Goal: Task Accomplishment & Management: Manage account settings

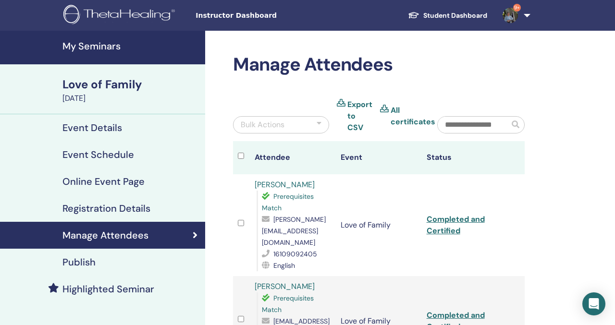
click at [84, 46] on h4 "My Seminars" at bounding box center [130, 46] width 137 height 12
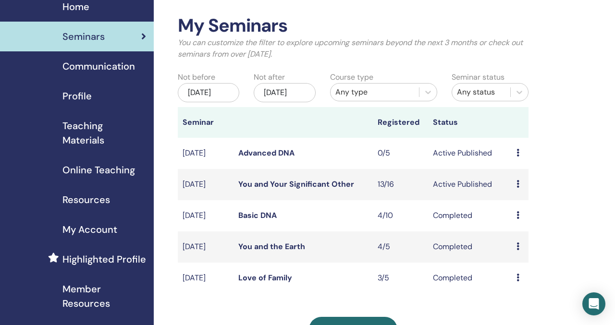
scroll to position [46, 0]
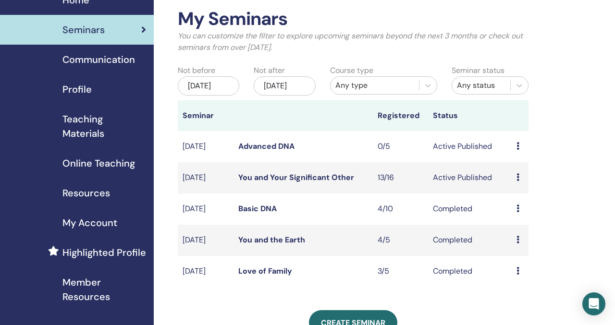
click at [321, 182] on link "You and Your Significant Other" at bounding box center [296, 177] width 116 height 10
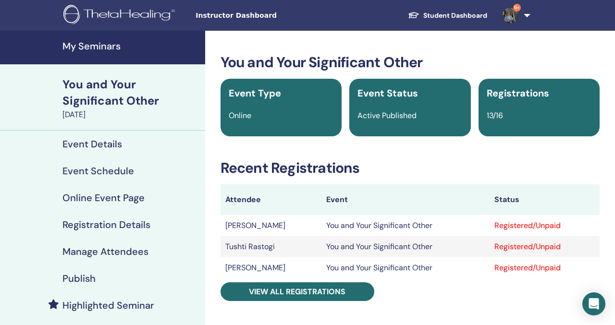
scroll to position [31, 0]
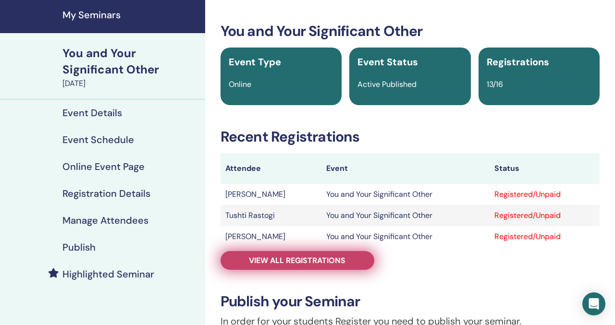
click at [358, 265] on link "View all registrations" at bounding box center [297, 260] width 154 height 19
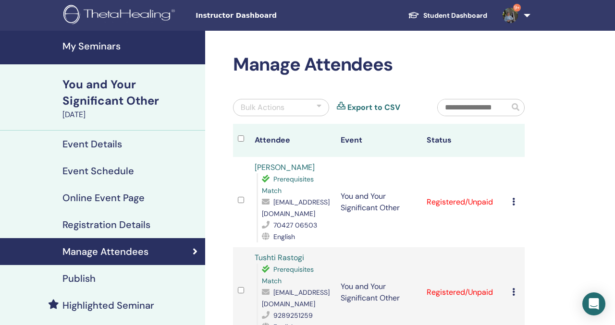
click at [510, 14] on img at bounding box center [509, 15] width 15 height 15
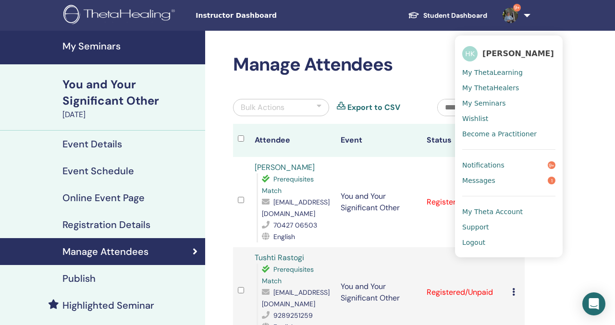
click at [480, 244] on span "Logout" at bounding box center [473, 242] width 23 height 9
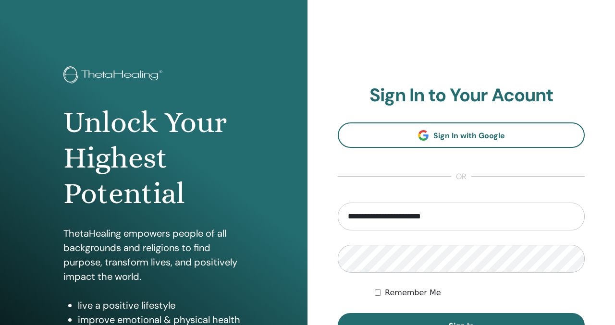
click at [442, 219] on input "**********" at bounding box center [461, 217] width 247 height 28
type input "**********"
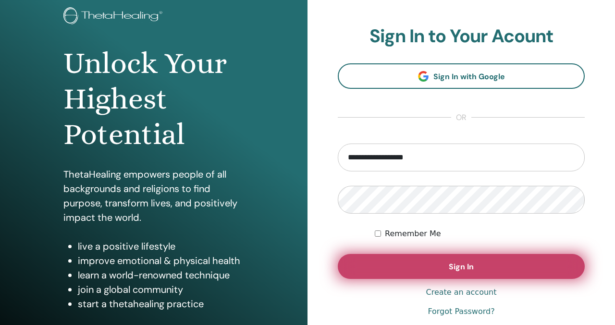
click at [470, 265] on span "Sign In" at bounding box center [460, 267] width 25 height 10
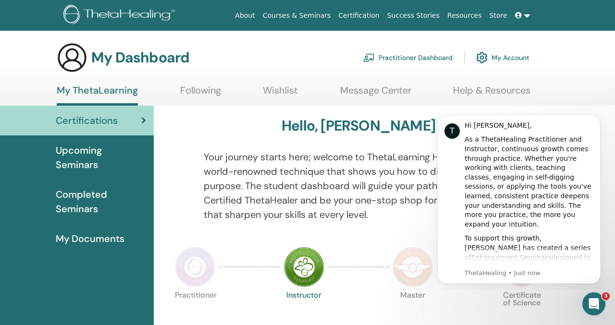
click at [295, 17] on link "Courses & Seminars" at bounding box center [297, 16] width 76 height 18
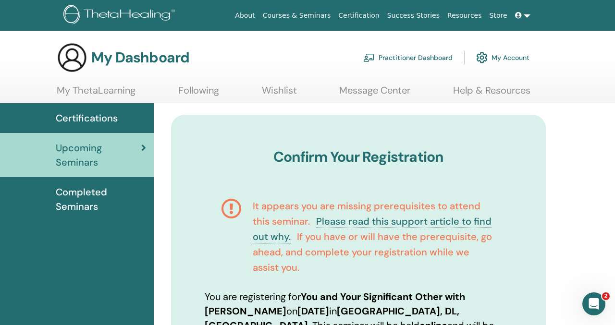
click at [522, 16] on span at bounding box center [519, 16] width 9 height 8
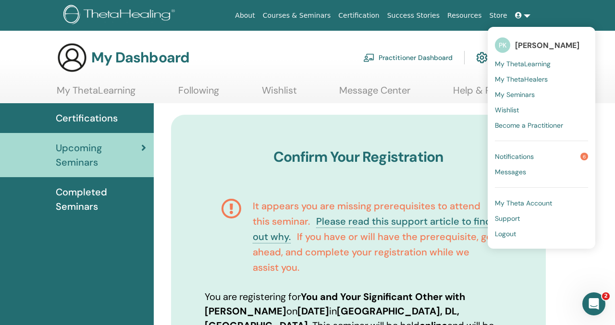
click at [522, 16] on span at bounding box center [519, 16] width 9 height 8
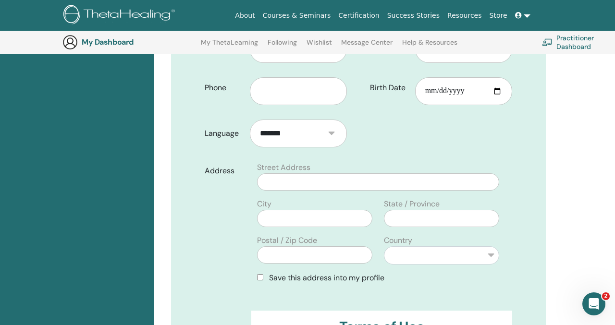
scroll to position [354, 0]
click at [387, 173] on input "text" at bounding box center [378, 181] width 242 height 17
type input "**********"
type input "*********"
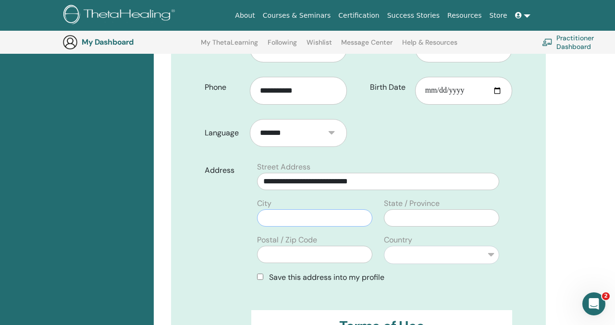
type input "******"
type input "*****"
select select "*"
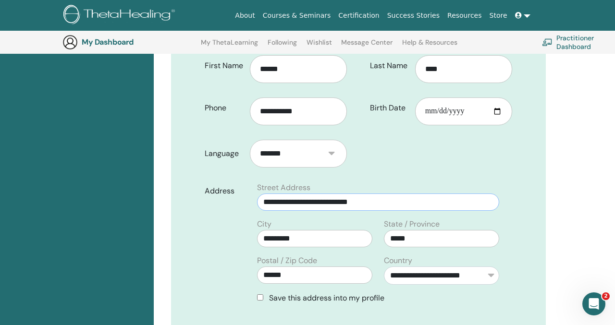
scroll to position [317, 0]
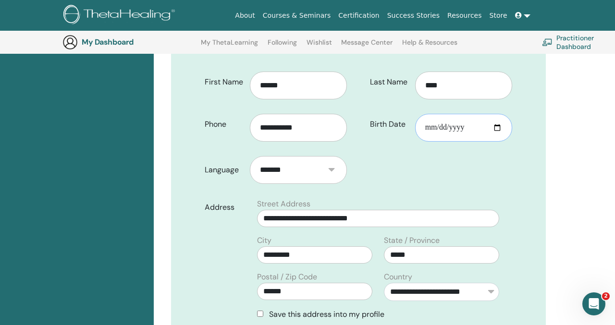
click at [455, 114] on input "Birth Date" at bounding box center [463, 128] width 97 height 28
click at [441, 121] on input "Birth Date" at bounding box center [463, 128] width 97 height 28
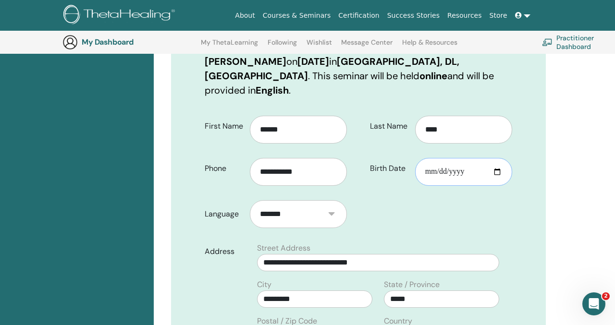
scroll to position [292, 0]
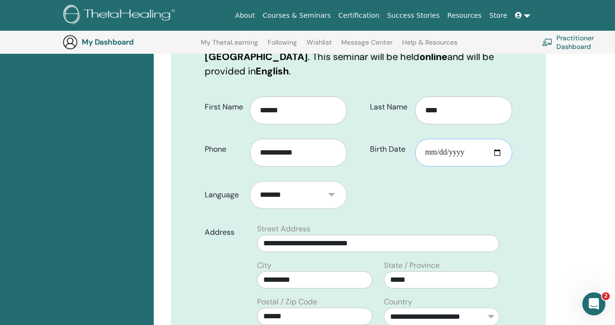
click at [494, 139] on input "Birth Date" at bounding box center [463, 153] width 97 height 28
type input "**********"
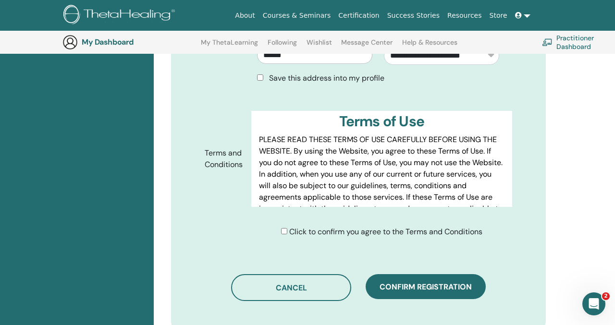
scroll to position [559, 0]
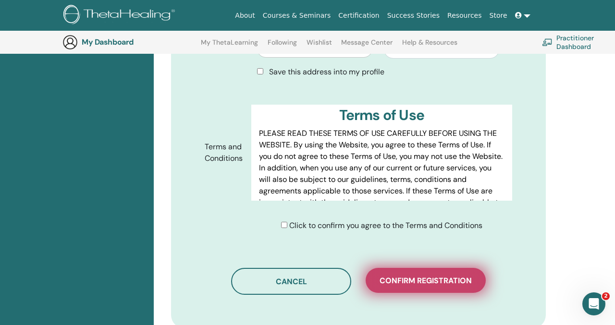
click at [398, 276] on span "Confirm registration" at bounding box center [425, 281] width 92 height 10
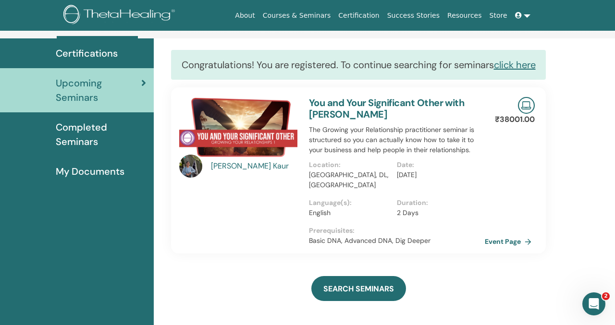
scroll to position [93, 0]
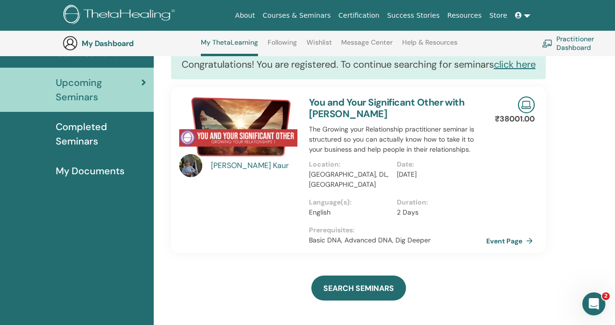
click at [509, 248] on link "Event Page" at bounding box center [511, 241] width 50 height 14
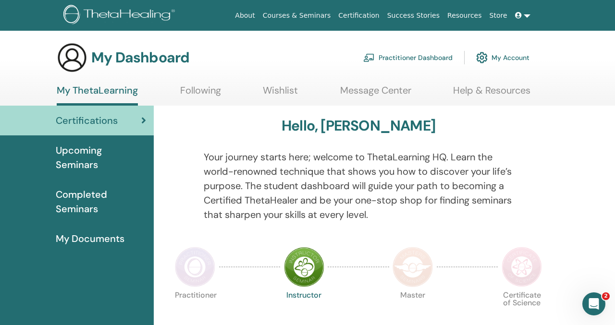
click at [522, 12] on span at bounding box center [519, 16] width 9 height 8
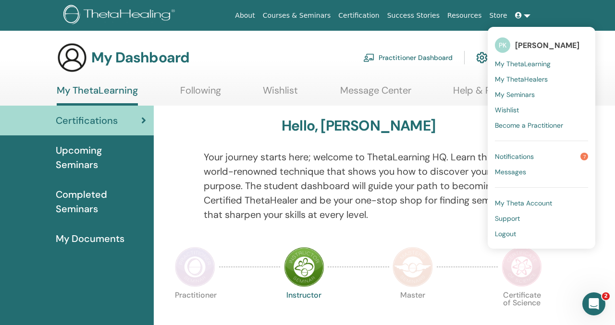
click at [510, 234] on span "Logout" at bounding box center [504, 233] width 21 height 9
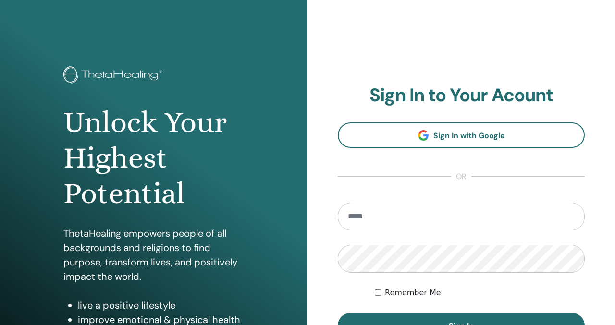
type input "**********"
click at [458, 211] on input "**********" at bounding box center [461, 217] width 247 height 28
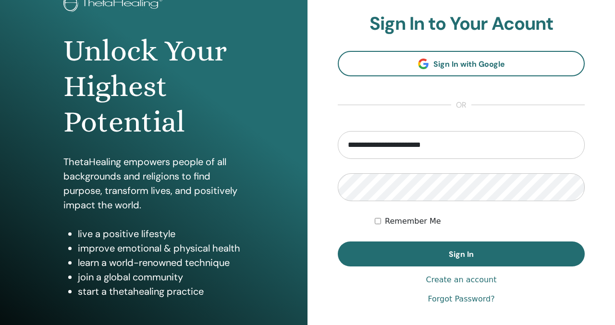
scroll to position [92, 0]
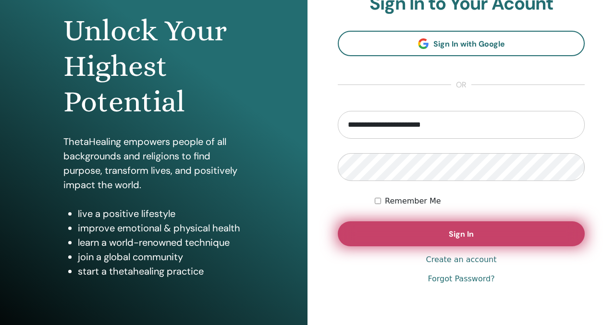
click at [479, 239] on button "Sign In" at bounding box center [461, 233] width 247 height 25
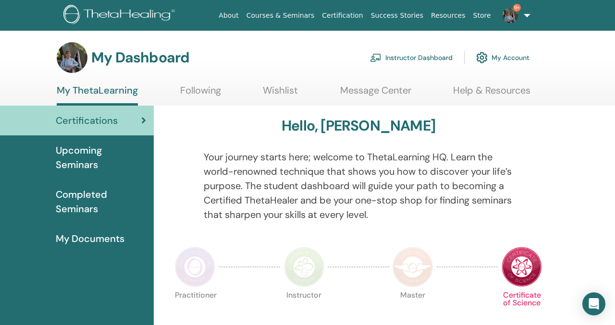
click at [401, 52] on link "Instructor Dashboard" at bounding box center [411, 57] width 83 height 21
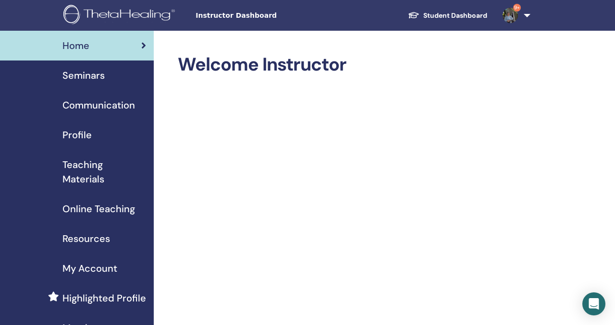
click at [118, 75] on div "Seminars" at bounding box center [77, 75] width 138 height 14
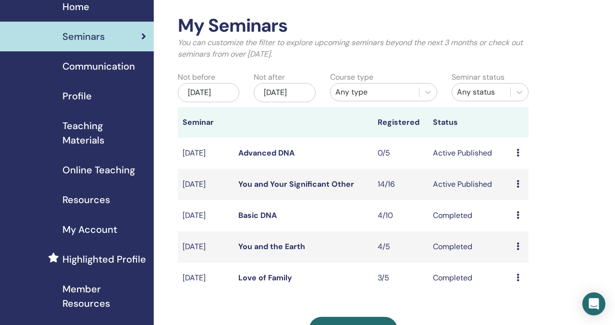
scroll to position [48, 0]
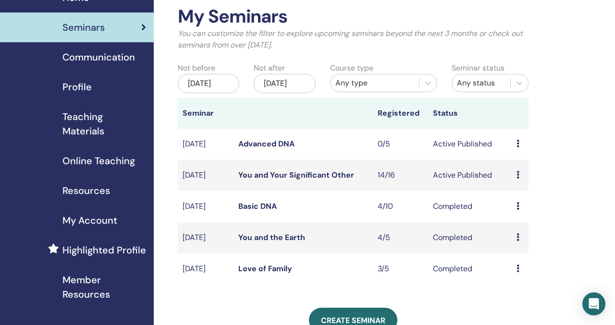
click at [331, 180] on link "You and Your Significant Other" at bounding box center [296, 175] width 116 height 10
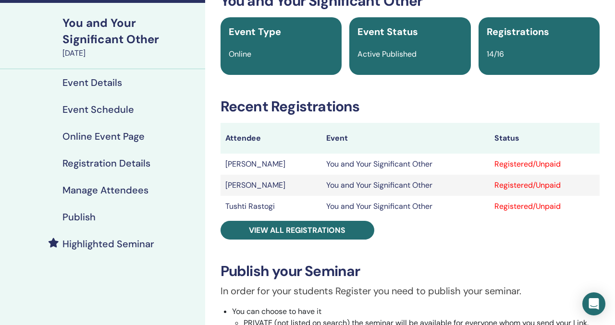
scroll to position [62, 0]
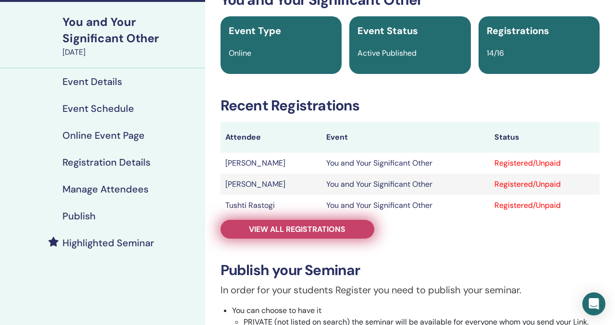
click at [335, 221] on link "View all registrations" at bounding box center [297, 229] width 154 height 19
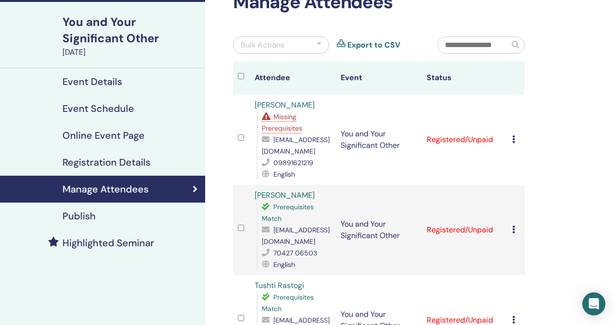
click at [290, 121] on span "Missing Prerequisites" at bounding box center [282, 122] width 40 height 20
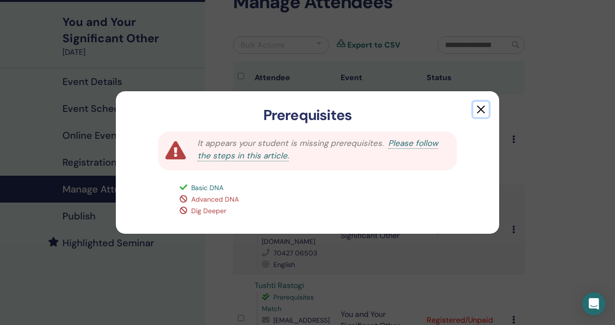
click at [483, 103] on button "button" at bounding box center [480, 109] width 15 height 15
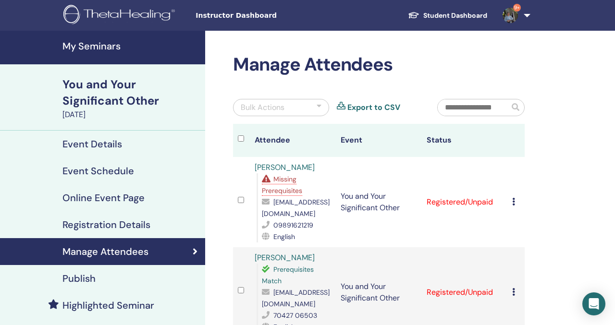
click at [508, 14] on img at bounding box center [509, 15] width 15 height 15
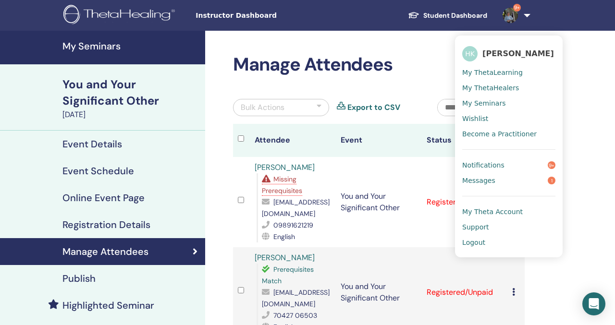
click at [481, 242] on span "Logout" at bounding box center [473, 242] width 23 height 9
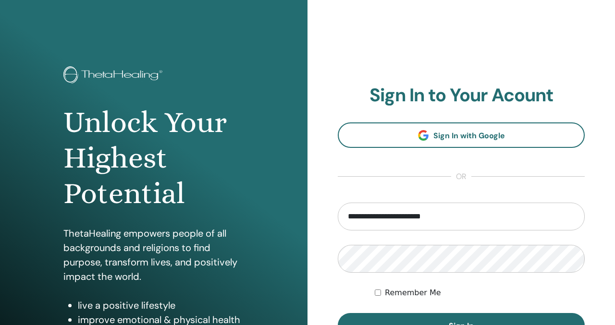
click at [452, 218] on input "**********" at bounding box center [461, 217] width 247 height 28
type input "**********"
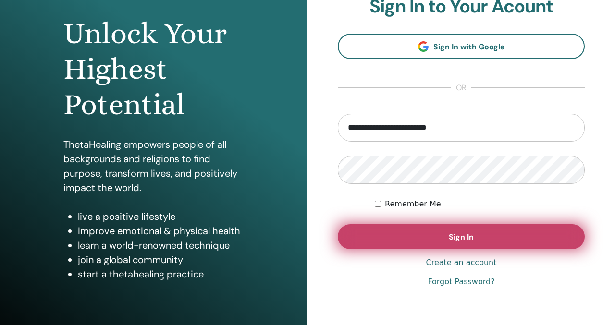
scroll to position [92, 0]
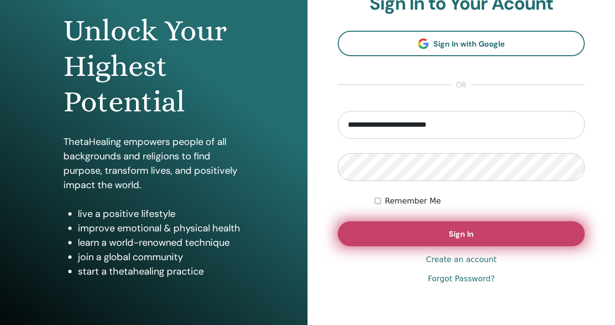
click at [478, 239] on button "Sign In" at bounding box center [461, 233] width 247 height 25
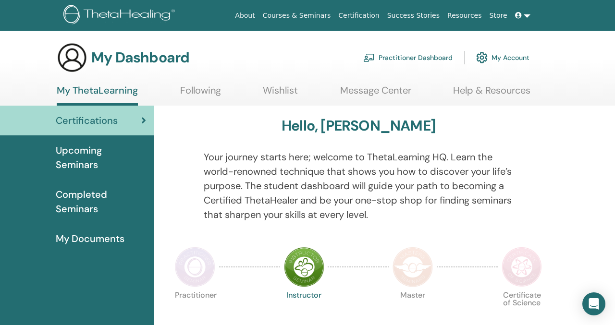
click at [520, 17] on icon at bounding box center [518, 15] width 7 height 7
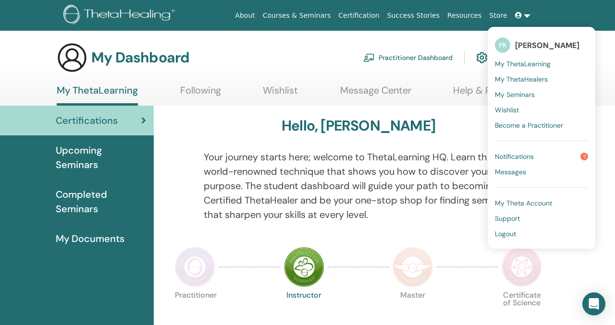
click at [513, 235] on span "Logout" at bounding box center [504, 233] width 21 height 9
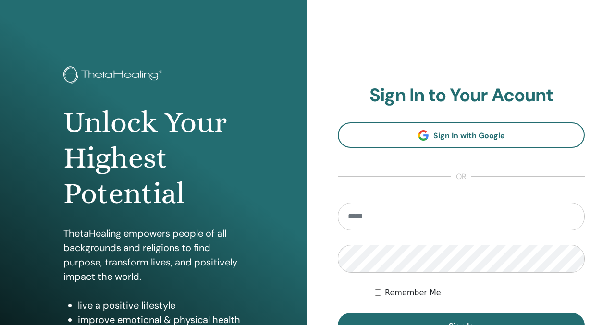
scroll to position [36, 0]
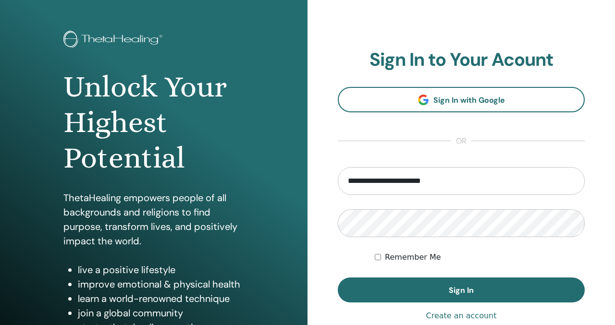
click at [472, 185] on input "**********" at bounding box center [461, 181] width 247 height 28
type input "**********"
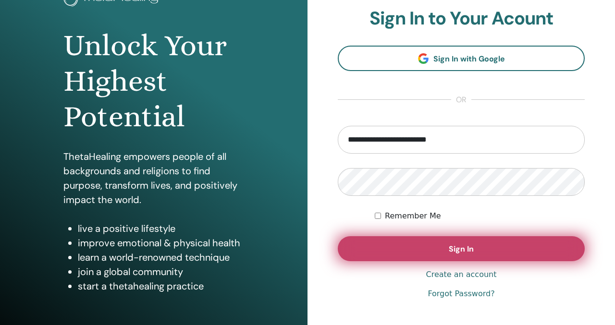
scroll to position [88, 0]
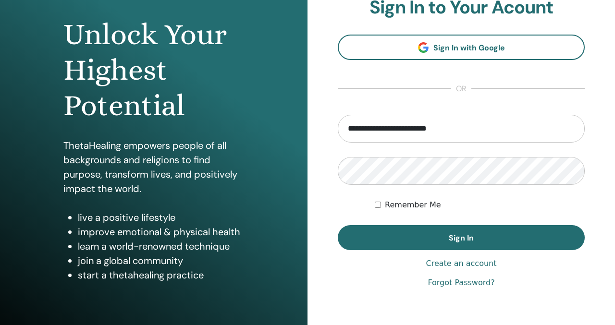
click at [396, 204] on label "Remember Me" at bounding box center [413, 205] width 56 height 12
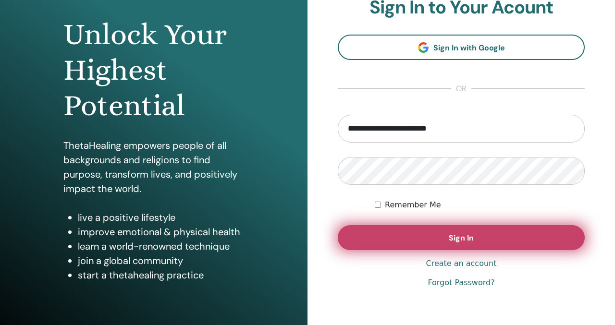
click at [441, 240] on button "Sign In" at bounding box center [461, 237] width 247 height 25
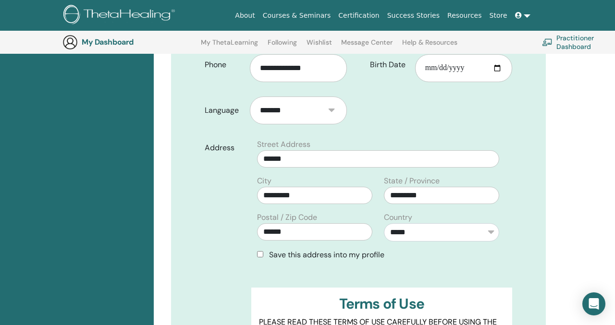
scroll to position [242, 0]
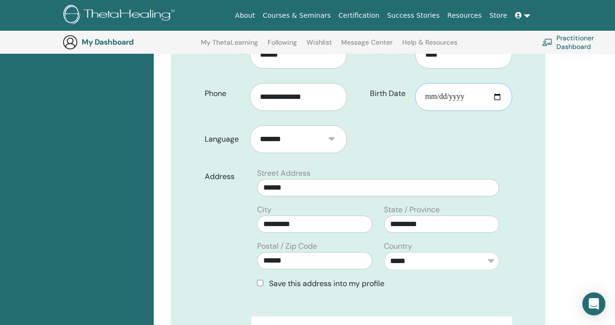
click at [443, 85] on input "Birth Date" at bounding box center [463, 97] width 97 height 28
click at [504, 83] on input "Birth Date" at bounding box center [463, 97] width 97 height 28
click at [494, 83] on input "Birth Date" at bounding box center [463, 97] width 97 height 28
type input "**********"
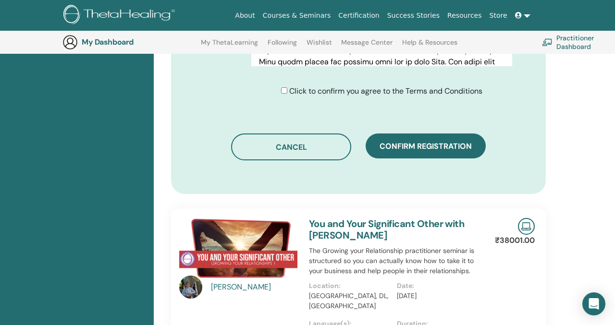
scroll to position [600, 0]
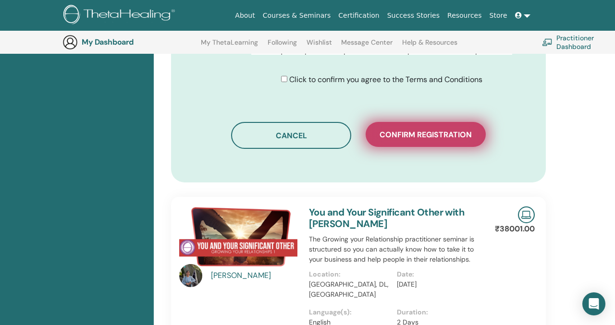
click at [415, 130] on span "Confirm registration" at bounding box center [425, 135] width 92 height 10
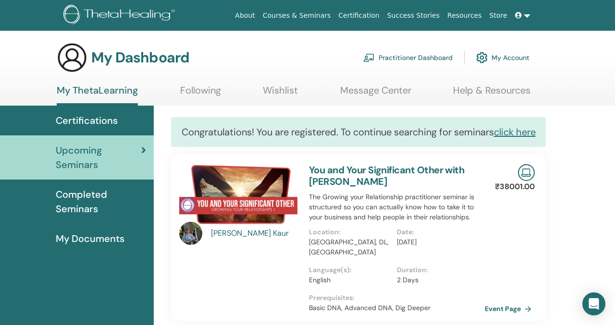
click at [516, 21] on link at bounding box center [522, 16] width 23 height 18
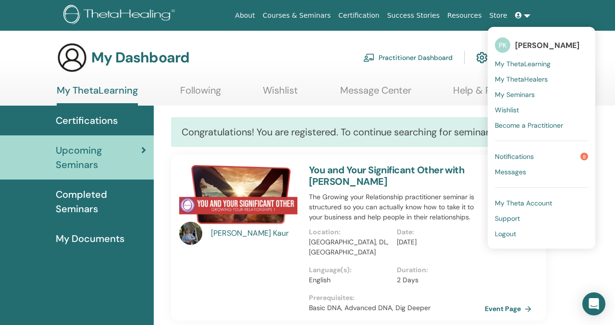
click at [504, 234] on span "Logout" at bounding box center [504, 233] width 21 height 9
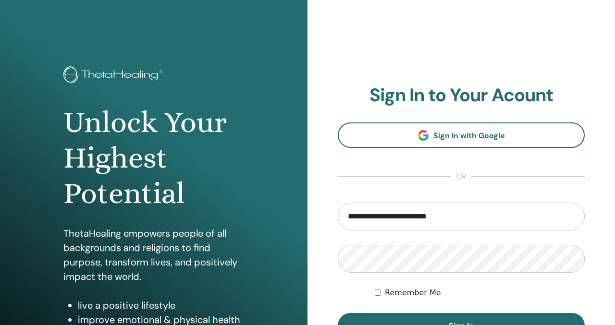
click at [452, 224] on input "**********" at bounding box center [461, 217] width 247 height 28
type input "**********"
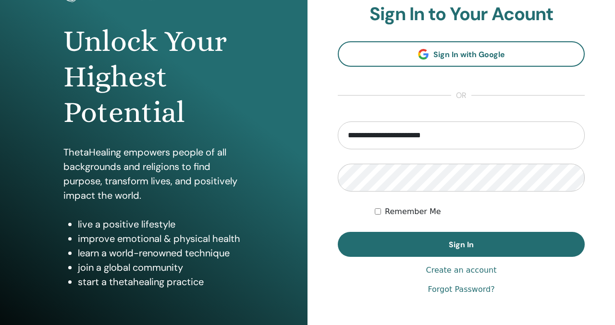
scroll to position [81, 0]
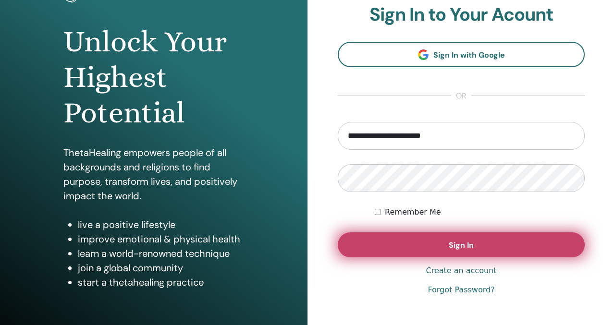
click at [459, 234] on button "Sign In" at bounding box center [461, 244] width 247 height 25
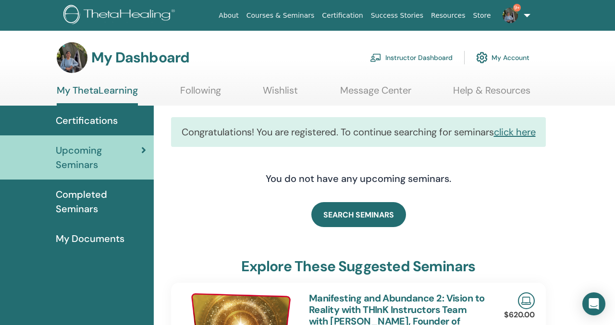
click at [402, 54] on link "Instructor Dashboard" at bounding box center [411, 57] width 83 height 21
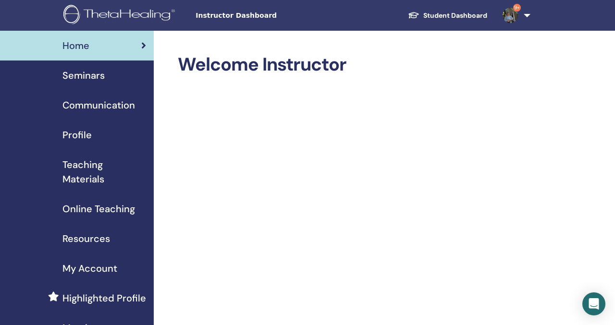
click at [112, 82] on div "Seminars" at bounding box center [77, 75] width 138 height 14
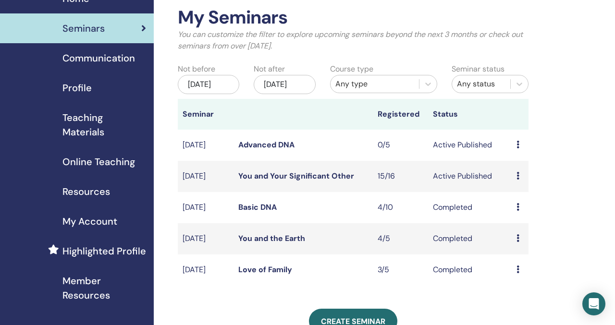
scroll to position [48, 0]
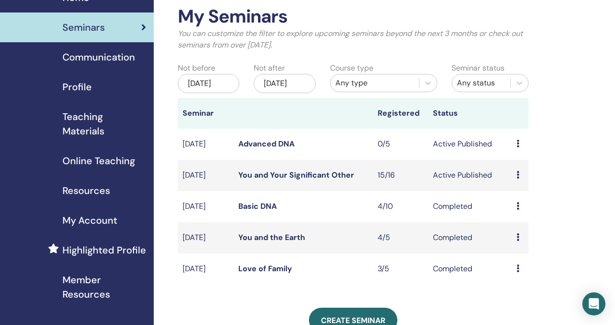
click at [345, 180] on link "You and Your Significant Other" at bounding box center [296, 175] width 116 height 10
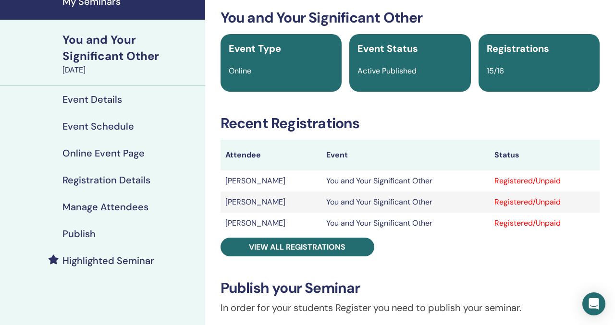
scroll to position [66, 0]
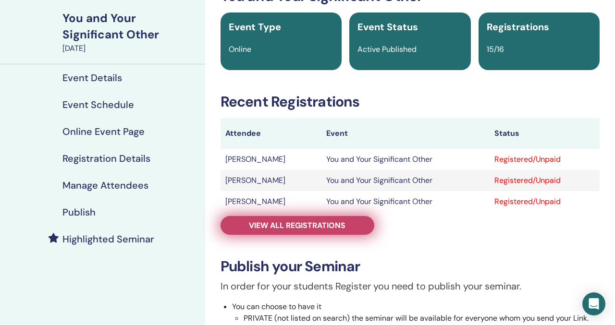
click at [332, 221] on span "View all registrations" at bounding box center [297, 225] width 96 height 10
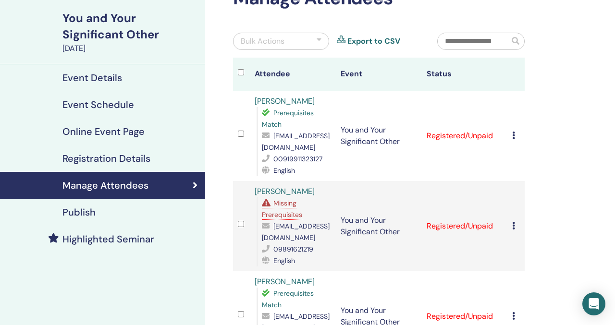
scroll to position [84, 0]
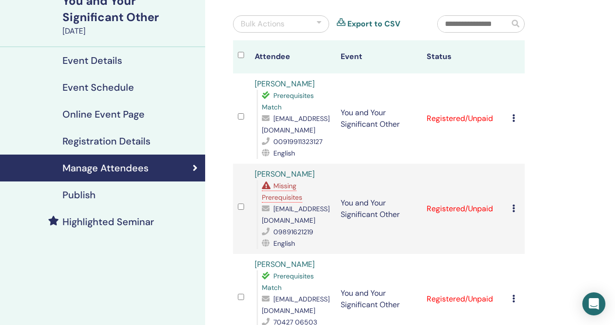
click at [514, 210] on icon at bounding box center [513, 209] width 3 height 8
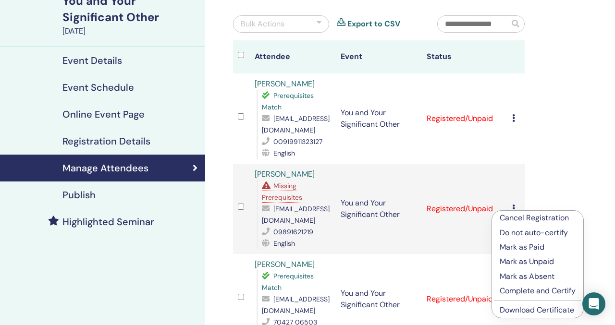
click at [531, 218] on p "Cancel Registration" at bounding box center [537, 218] width 76 height 12
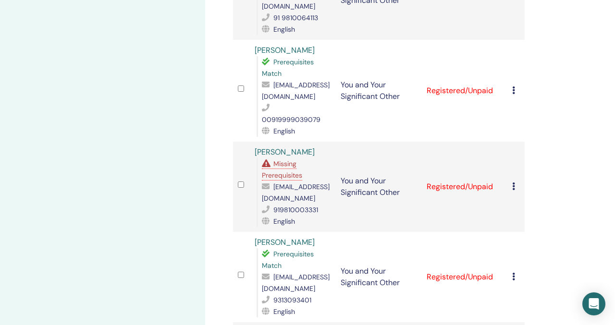
scroll to position [658, 0]
click at [289, 166] on span "Missing Prerequisites" at bounding box center [282, 170] width 40 height 20
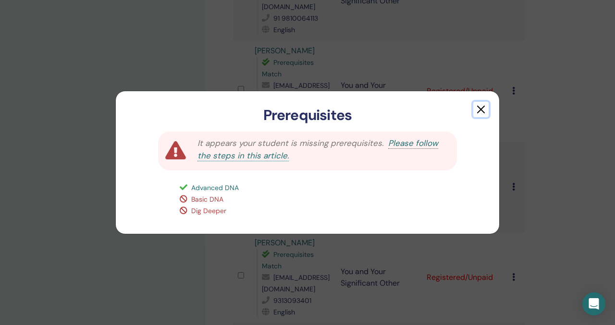
click at [485, 103] on button "button" at bounding box center [480, 109] width 15 height 15
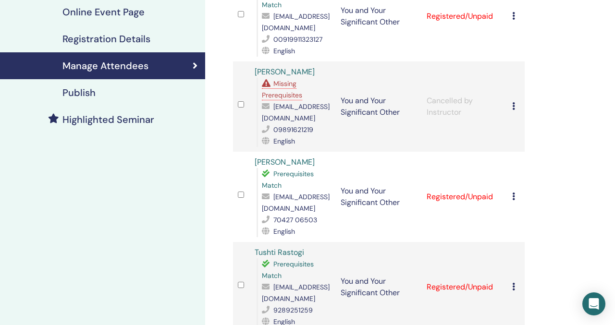
scroll to position [0, 0]
